Goal: Check status: Check status

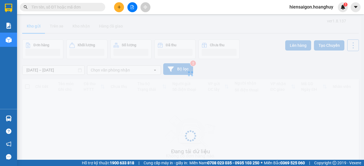
click at [55, 7] on input "text" at bounding box center [64, 7] width 67 height 6
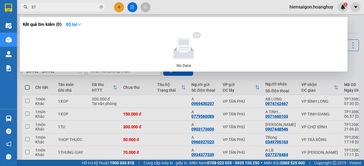
type input "379"
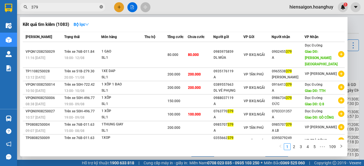
click at [101, 7] on icon "close-circle" at bounding box center [101, 6] width 3 height 3
